Goal: Task Accomplishment & Management: Manage account settings

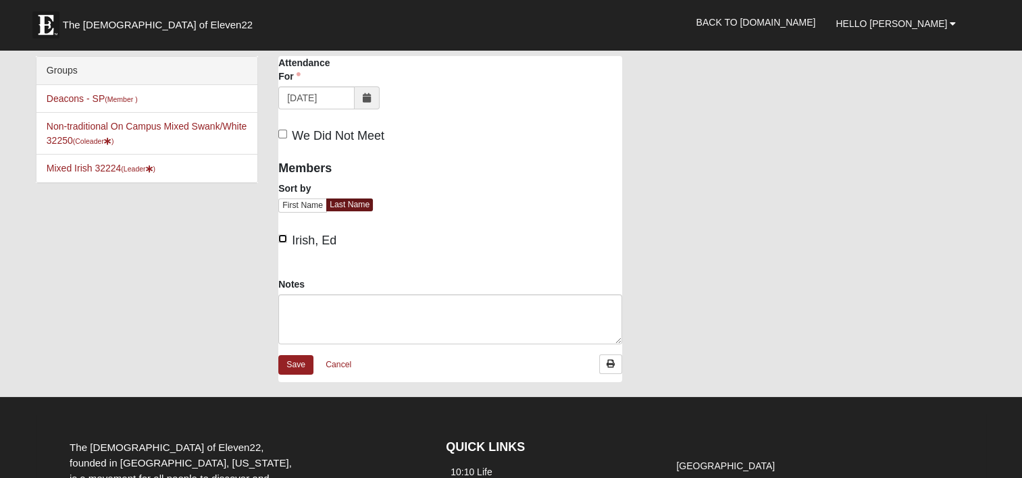
click at [281, 239] on input "Irish, Ed" at bounding box center [282, 238] width 9 height 9
checkbox input "true"
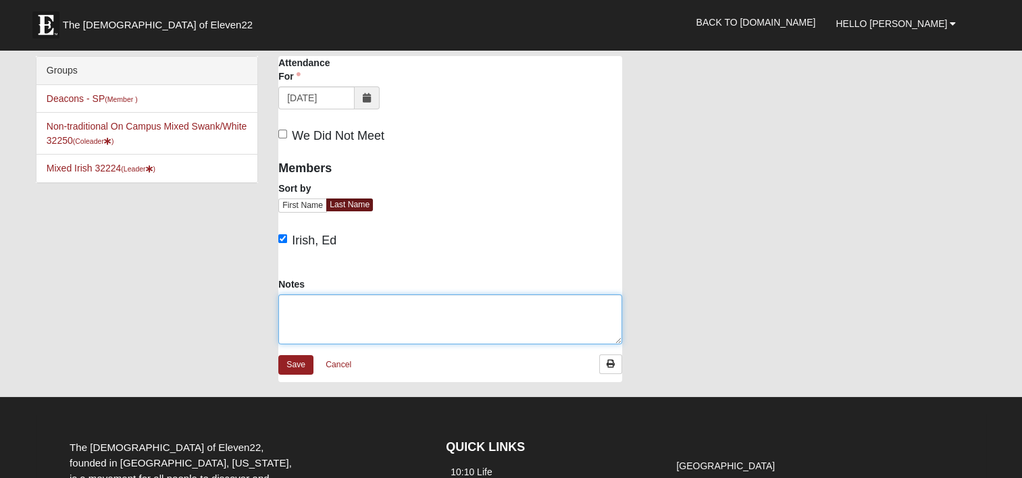
click at [303, 308] on textarea "Notes" at bounding box center [450, 320] width 344 height 50
paste textarea "Volunteers - 1 Residents - 8 (June, [PERSON_NAME], [PERSON_NAME], [PERSON_NAME]…"
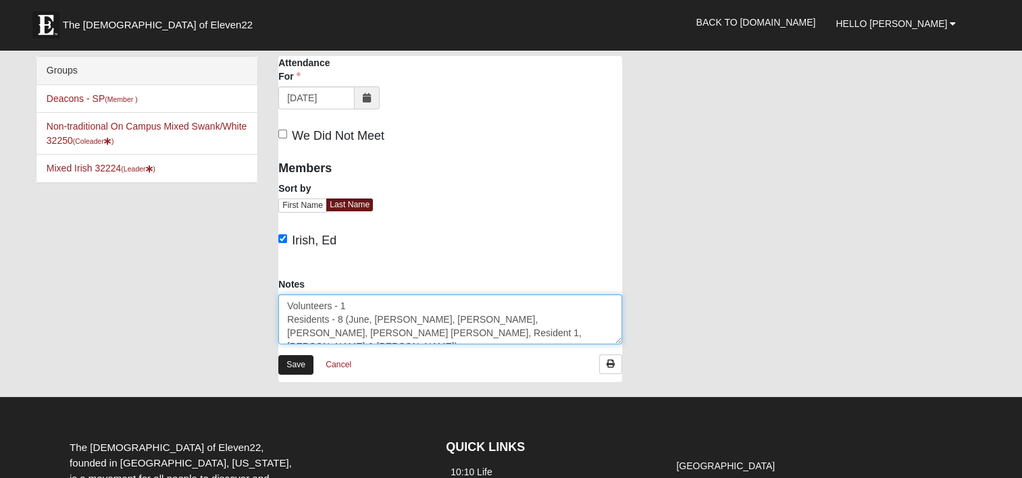
type textarea "Volunteers - 1 Residents - 8 (June, [PERSON_NAME], [PERSON_NAME], [PERSON_NAME]…"
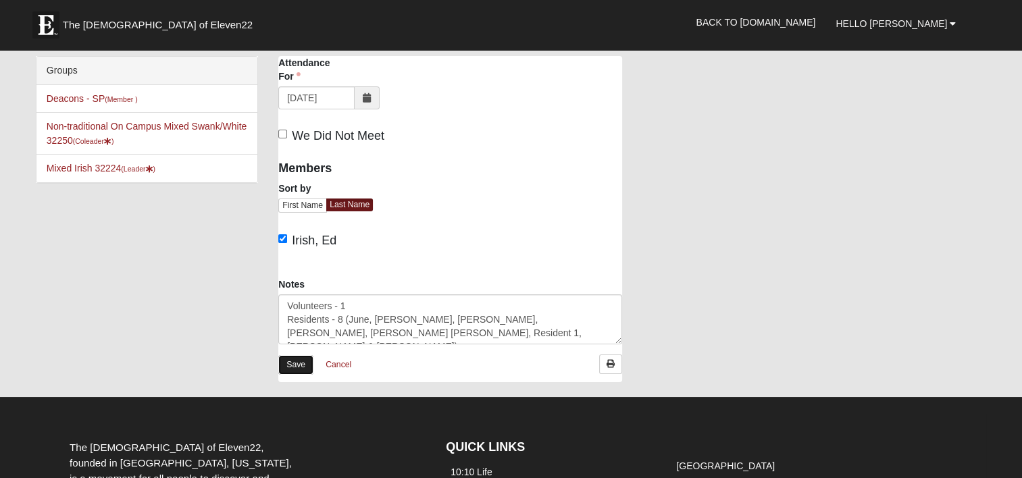
click at [292, 364] on link "Save" at bounding box center [295, 365] width 35 height 20
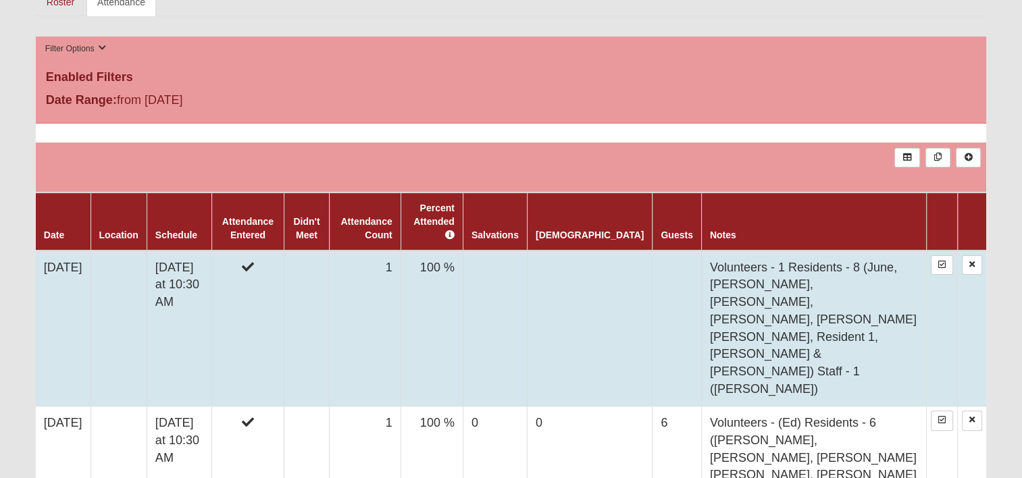
scroll to position [338, 0]
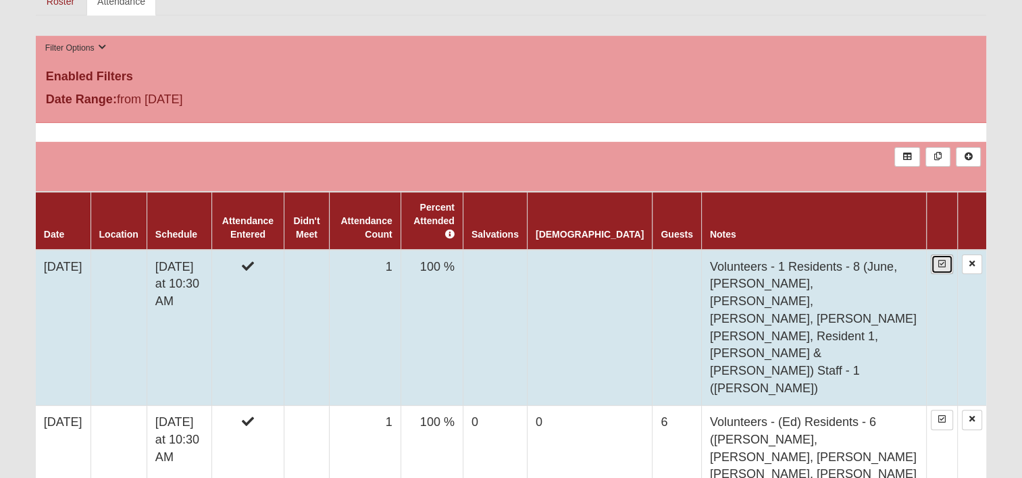
click at [941, 260] on icon at bounding box center [942, 264] width 7 height 8
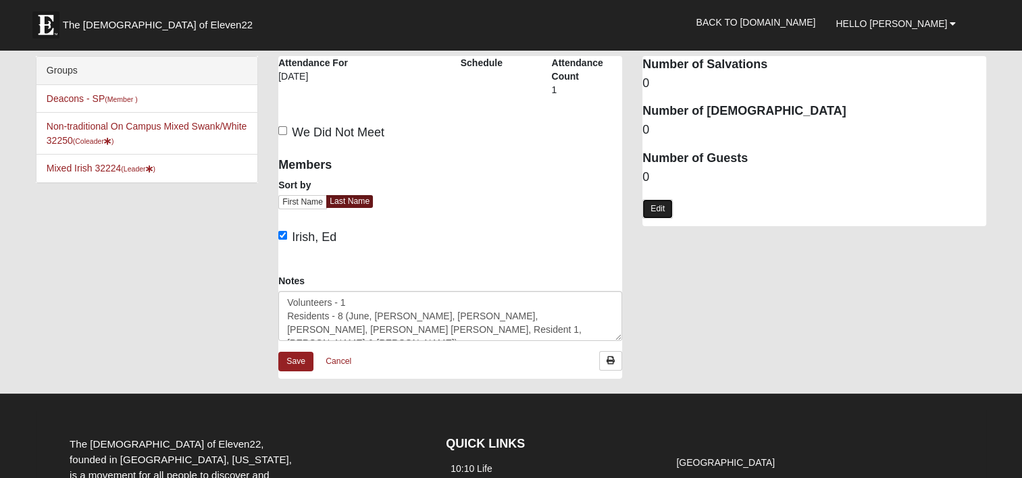
click at [653, 208] on link "Edit" at bounding box center [658, 209] width 30 height 20
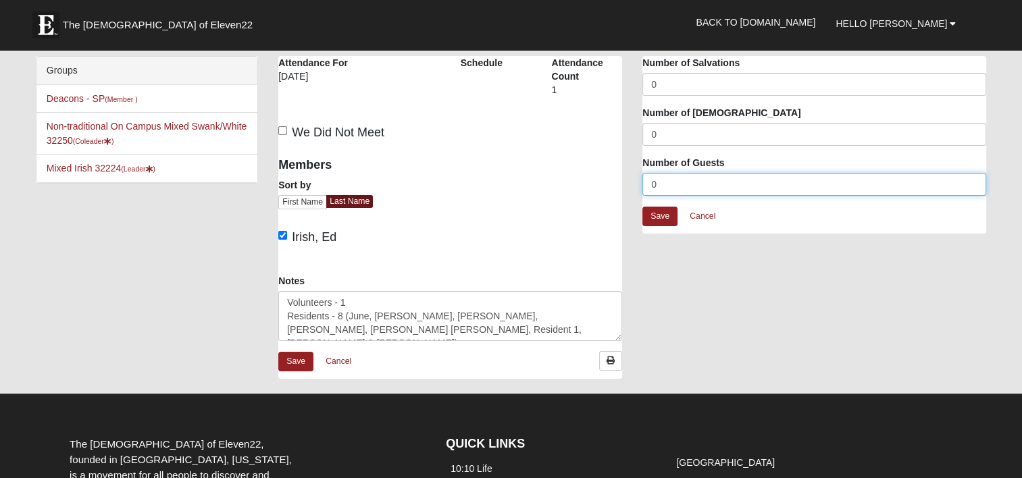
drag, startPoint x: 657, startPoint y: 181, endPoint x: 635, endPoint y: 184, distance: 21.8
click at [637, 184] on div "Attendance Occurrence Attributes Number of Salvations 0 Number of [DEMOGRAPHIC_…" at bounding box center [815, 151] width 364 height 191
type input "9"
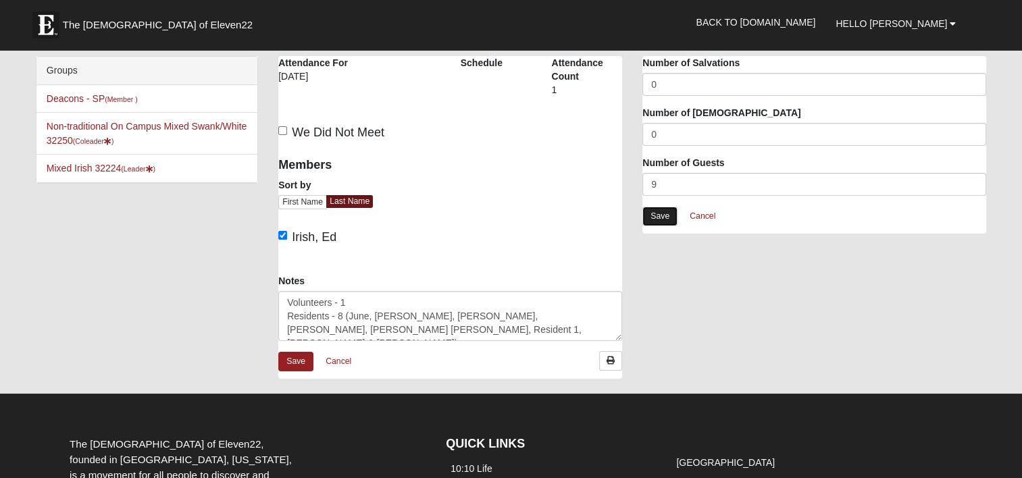
click at [656, 218] on link "Save" at bounding box center [660, 217] width 35 height 20
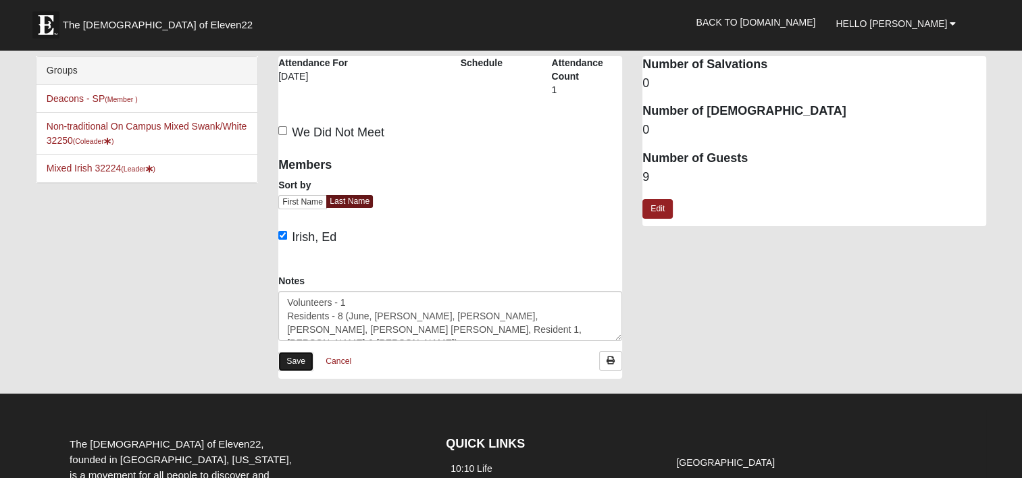
click at [300, 360] on link "Save" at bounding box center [295, 362] width 35 height 20
